Goal: Navigation & Orientation: Find specific page/section

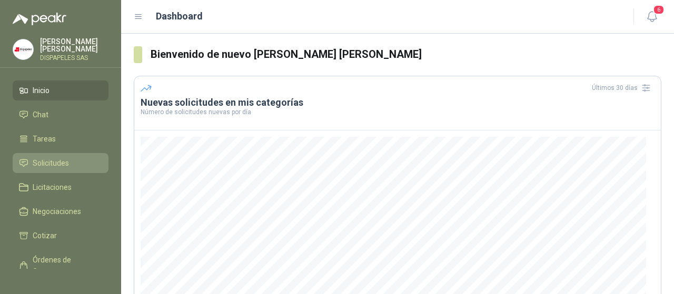
click at [58, 167] on span "Solicitudes" at bounding box center [51, 163] width 36 height 12
